Goal: Register for event/course

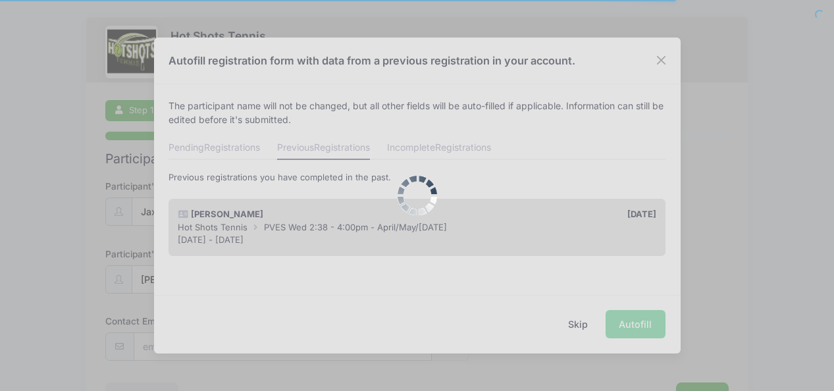
scroll to position [2, 0]
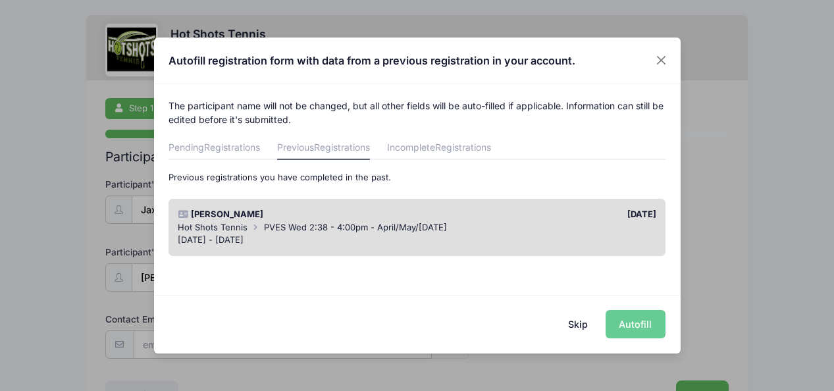
click at [303, 232] on div "Hot Shots Tennis PVES Wed 2:38 - 4:00pm - April/May/June 2025" at bounding box center [417, 227] width 478 height 13
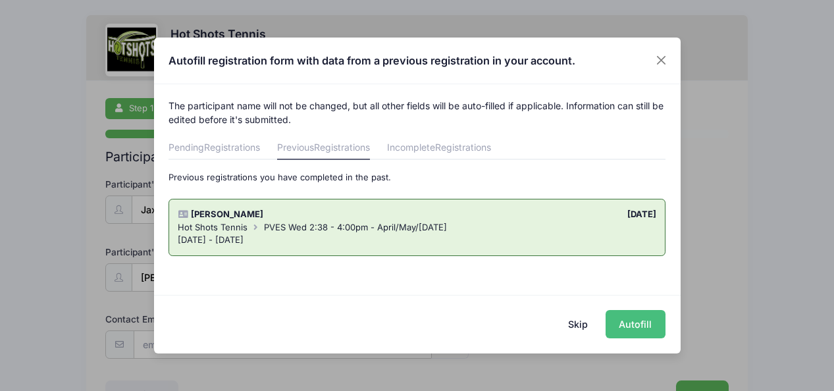
click at [651, 321] on button "Autofill" at bounding box center [635, 324] width 60 height 28
type input "[EMAIL_ADDRESS][DOMAIN_NAME]"
type input "12/19/2019"
type input "11955 Lucile St"
type input "Culver City"
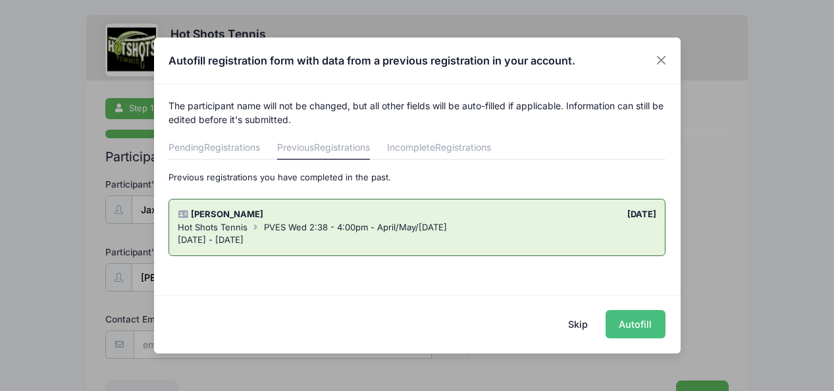
select select "CA"
type input "90230"
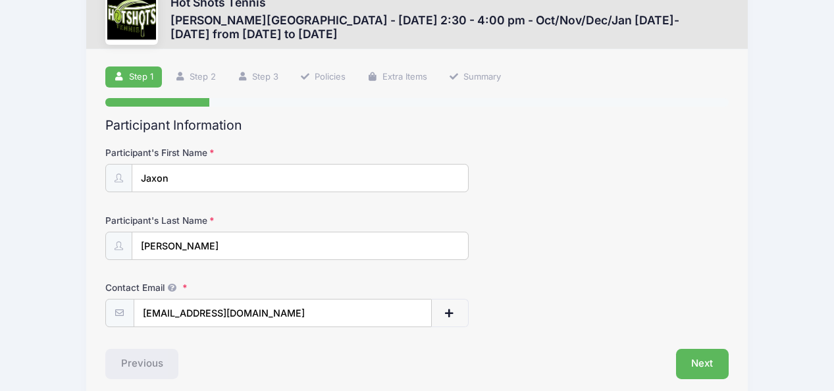
scroll to position [90, 0]
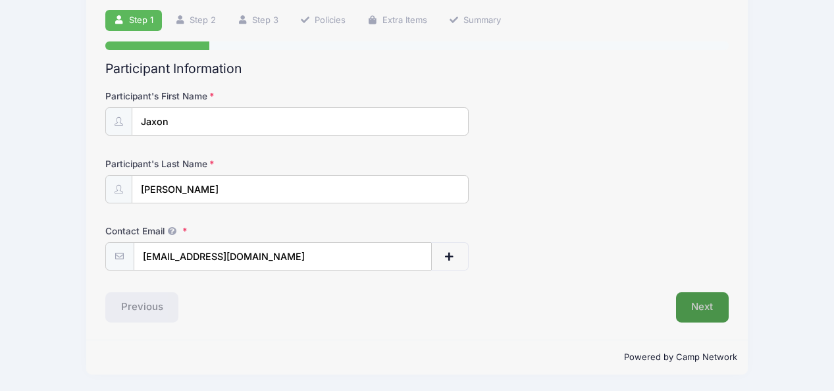
click at [720, 315] on button "Next" at bounding box center [702, 307] width 53 height 30
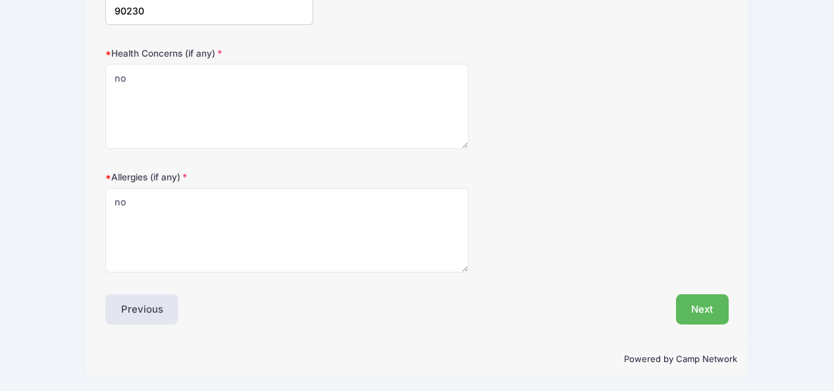
scroll to position [472, 0]
click at [713, 317] on button "Next" at bounding box center [702, 307] width 53 height 30
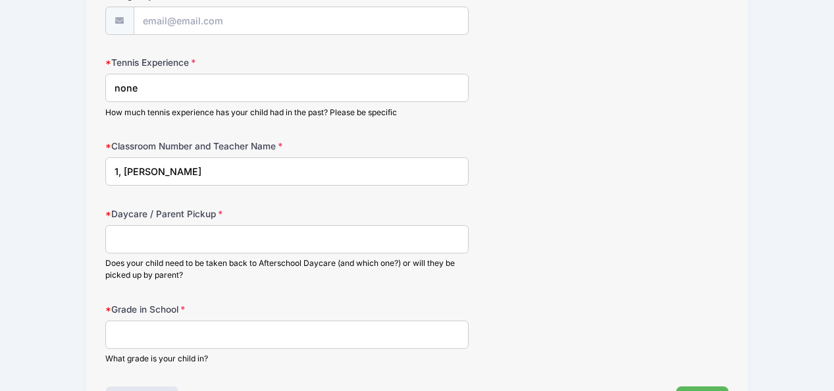
scroll to position [720, 0]
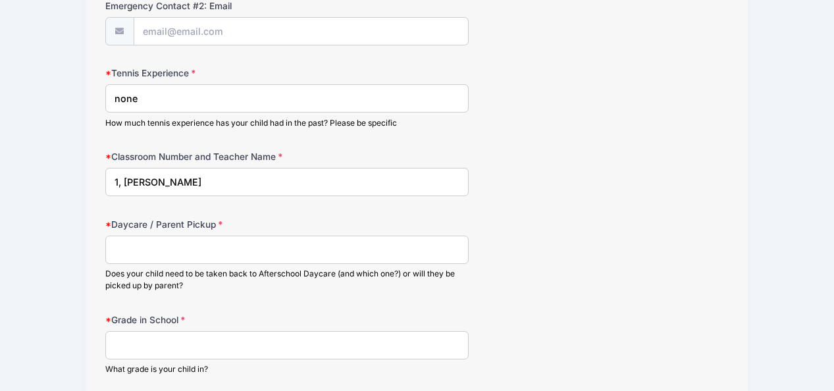
click at [138, 188] on input "1, Mrs Ferara" at bounding box center [287, 182] width 364 height 28
click at [122, 95] on input "none" at bounding box center [287, 98] width 364 height 28
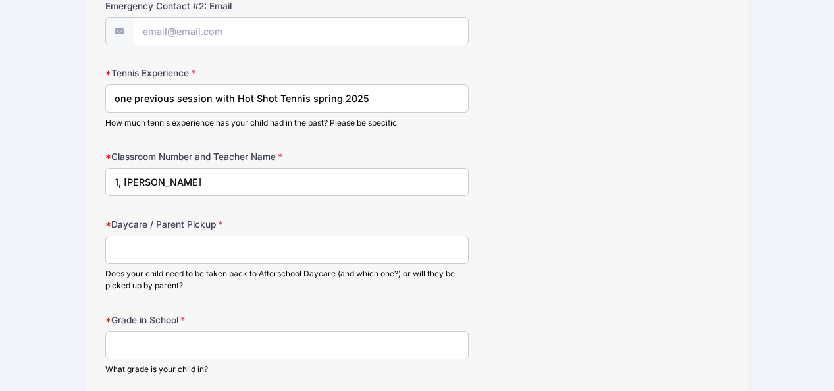
type input "one previous session with Hot Shot Tennis spring 2025"
click at [131, 177] on input "1, Mrs Ferara" at bounding box center [287, 182] width 364 height 28
type input "15, Ms Zhang"
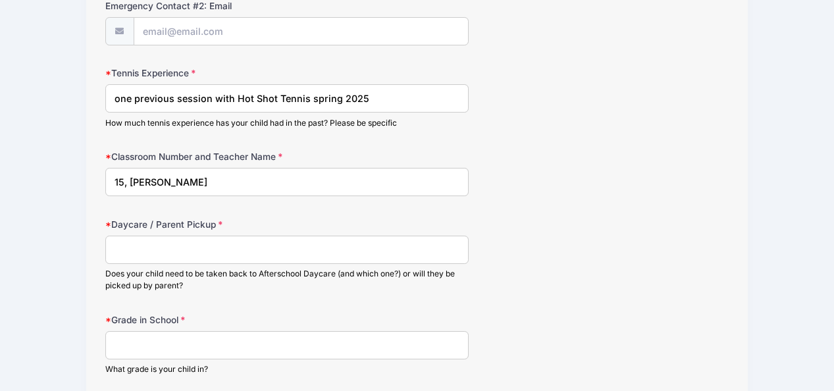
click at [148, 257] on input "Daycare / Parent Pickup" at bounding box center [287, 250] width 364 height 28
type input "Star"
click at [149, 350] on input "Grade in School" at bounding box center [287, 345] width 364 height 28
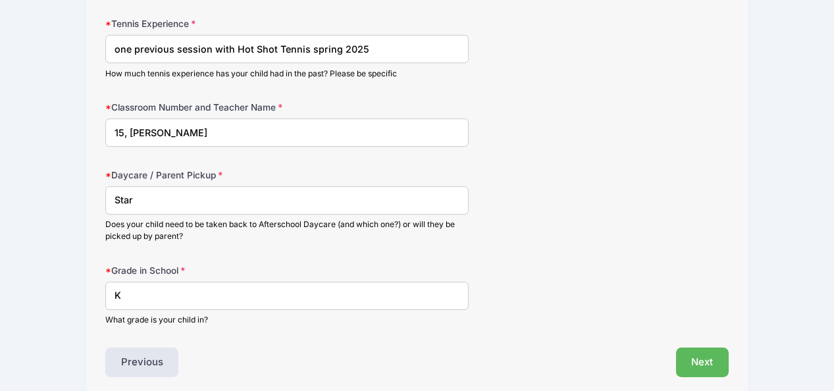
scroll to position [779, 0]
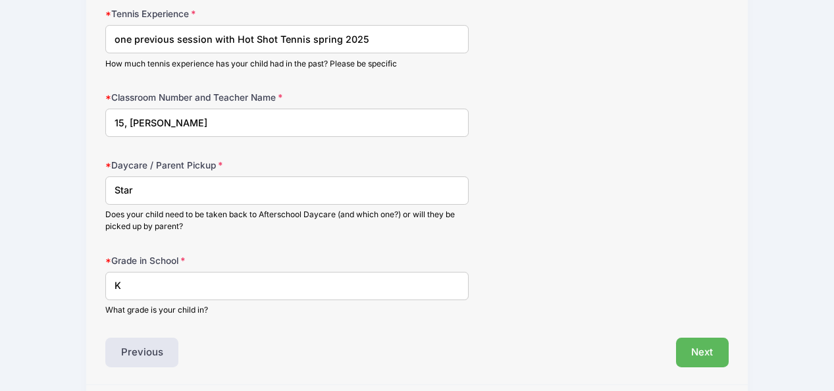
type input "K"
click at [159, 186] on input "Star" at bounding box center [287, 190] width 364 height 28
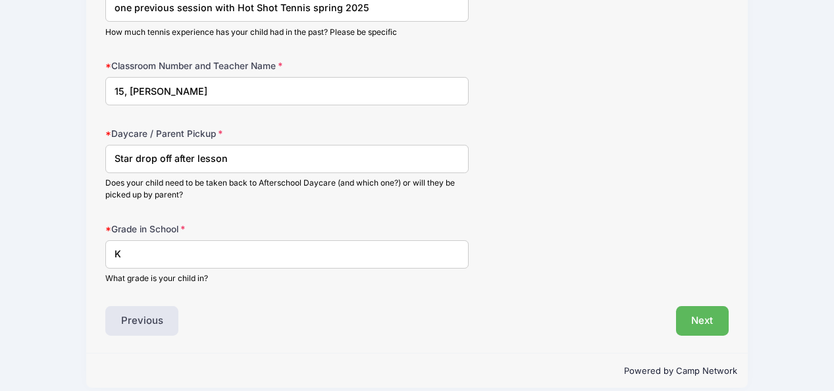
scroll to position [825, 0]
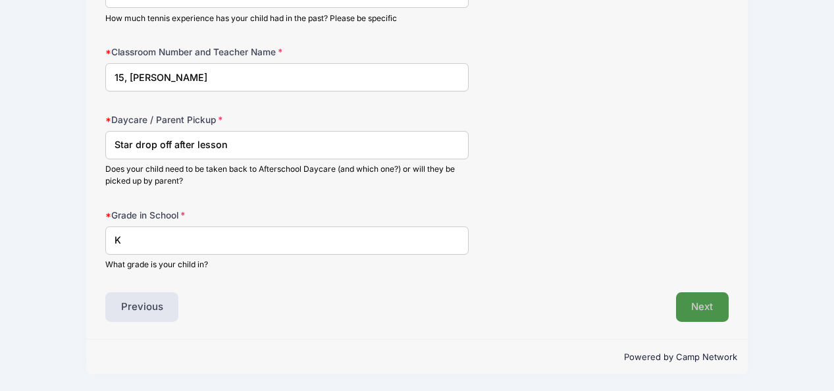
type input "Star drop off after lesson"
click at [687, 307] on button "Next" at bounding box center [702, 307] width 53 height 30
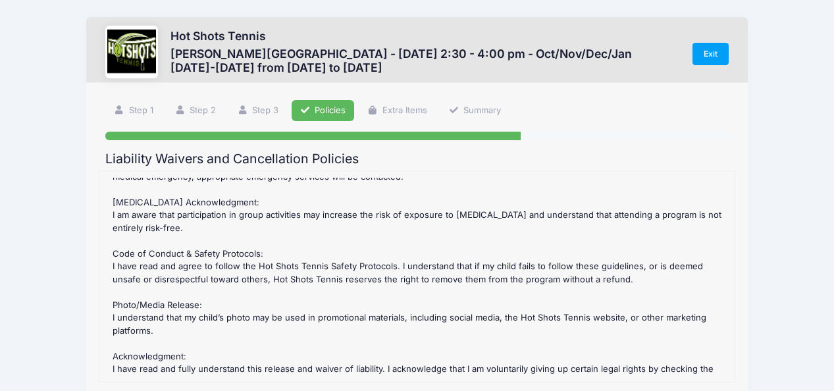
scroll to position [249, 0]
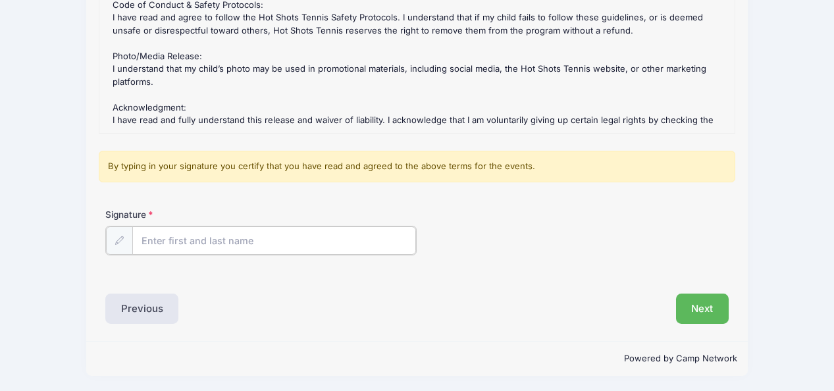
click at [235, 245] on input "Signature" at bounding box center [274, 240] width 284 height 28
type input "Donne Lee"
click at [721, 308] on button "Next" at bounding box center [702, 307] width 53 height 30
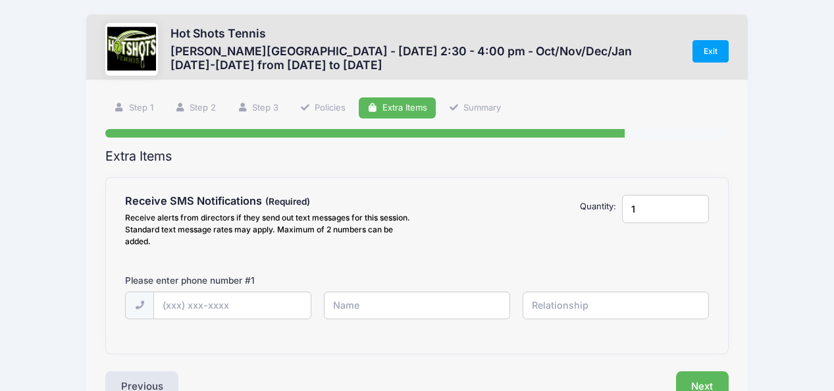
scroll to position [0, 0]
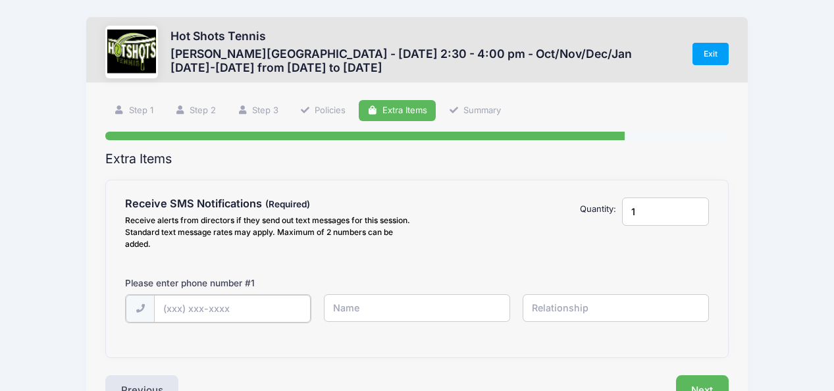
click at [249, 306] on input "text" at bounding box center [232, 309] width 156 height 28
type input "(909) 997-9606"
click at [395, 309] on input "text" at bounding box center [417, 308] width 186 height 28
type input "Donna"
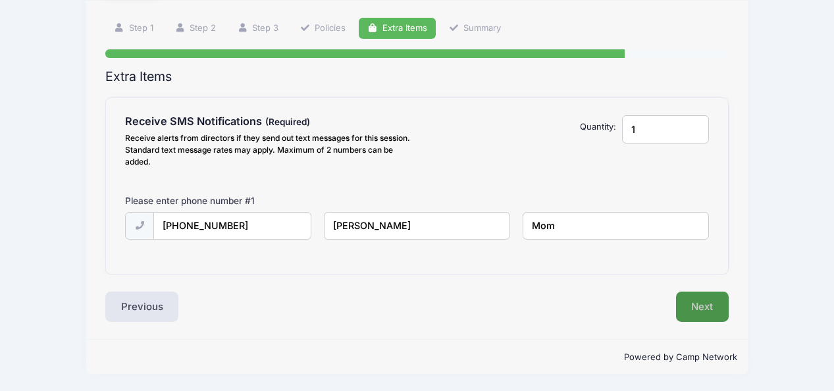
type input "Mom"
click at [697, 307] on button "Next" at bounding box center [702, 307] width 53 height 30
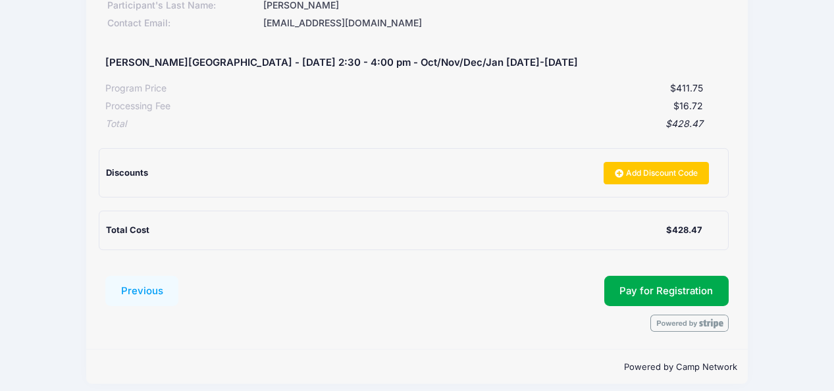
scroll to position [227, 0]
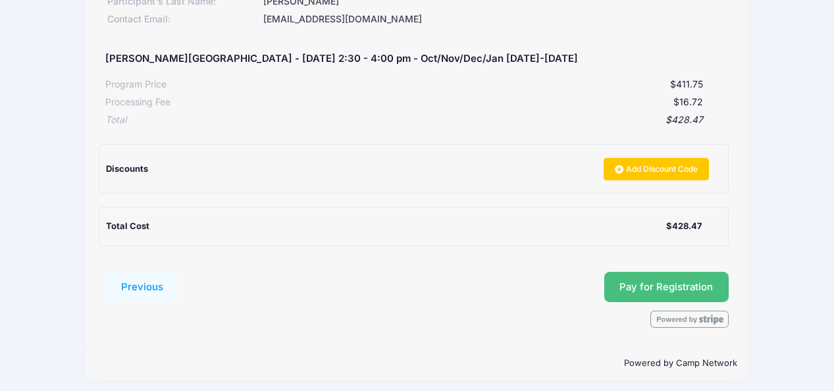
click at [677, 290] on span "Pay for Registration" at bounding box center [665, 287] width 93 height 12
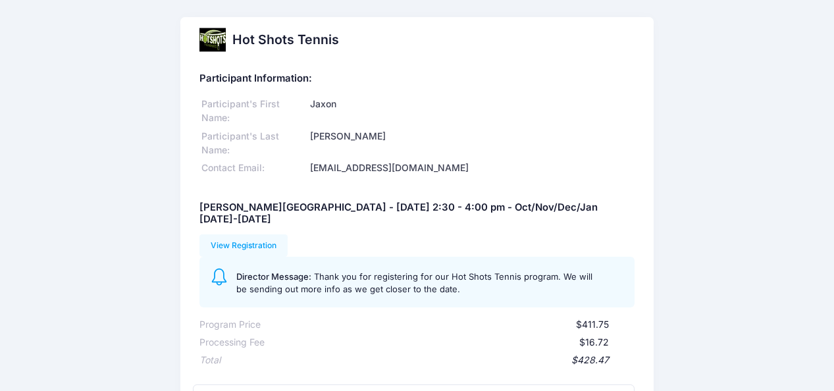
scroll to position [315, 0]
